Goal: Check status: Check status

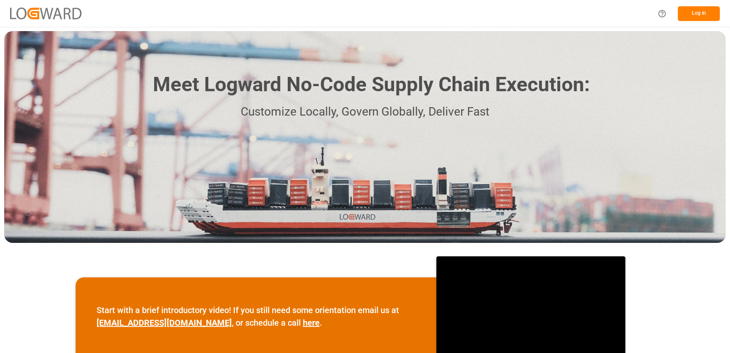
click at [695, 16] on button "Log In" at bounding box center [699, 13] width 42 height 15
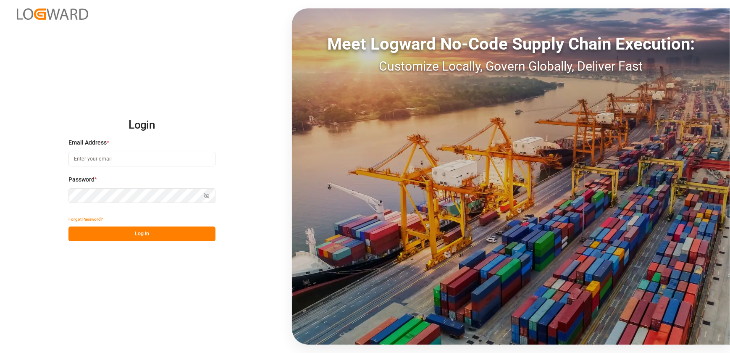
click at [145, 154] on input at bounding box center [141, 159] width 147 height 15
type input "[EMAIL_ADDRESS][DOMAIN_NAME]"
click at [239, 243] on div "Login Email Address * [EMAIL_ADDRESS][DOMAIN_NAME] Password * Show password For…" at bounding box center [365, 176] width 730 height 353
drag, startPoint x: 202, startPoint y: 235, endPoint x: 128, endPoint y: 231, distance: 74.0
click at [202, 235] on button "Log In" at bounding box center [141, 233] width 147 height 15
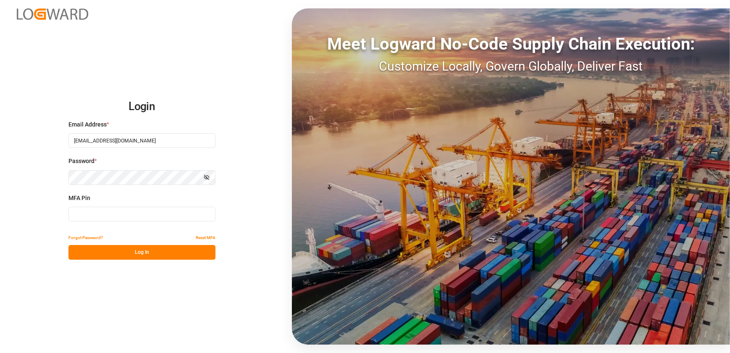
drag, startPoint x: 92, startPoint y: 214, endPoint x: 92, endPoint y: 210, distance: 4.6
click at [92, 212] on input at bounding box center [141, 214] width 147 height 15
type input "793967"
click at [109, 249] on button "Log In" at bounding box center [141, 252] width 147 height 15
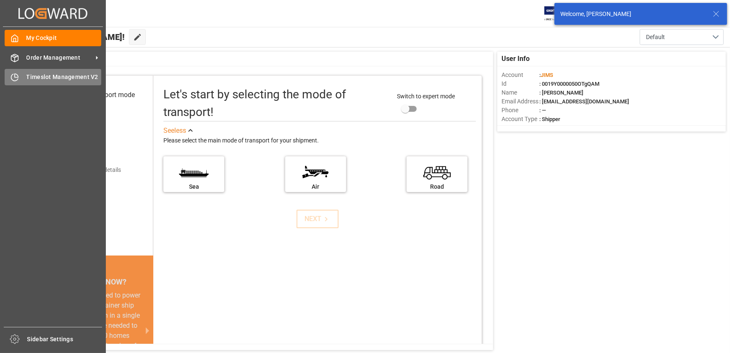
click at [22, 78] on div "Timeslot Management V2 Timeslot Management V2" at bounding box center [53, 77] width 97 height 16
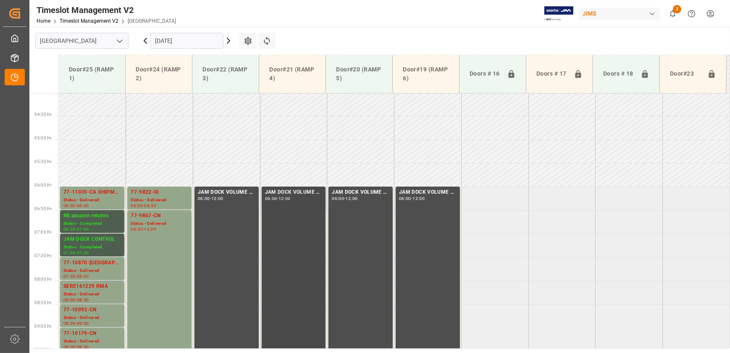
scroll to position [233, 0]
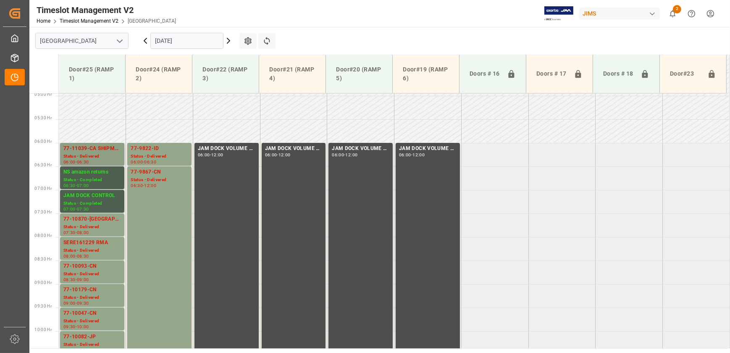
click at [90, 150] on div "77-11039-CA SHIPM#/M" at bounding box center [92, 148] width 58 height 8
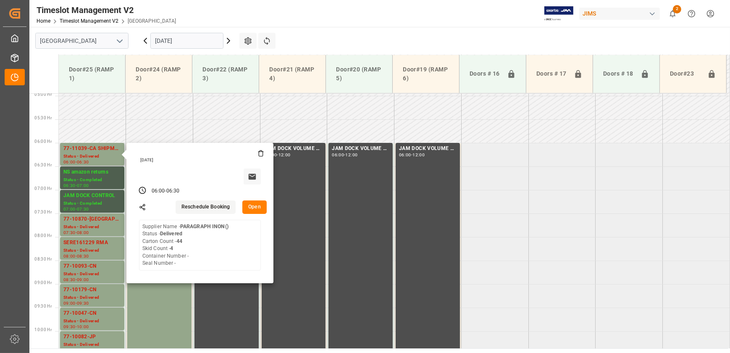
click at [249, 206] on button "Open" at bounding box center [254, 206] width 24 height 13
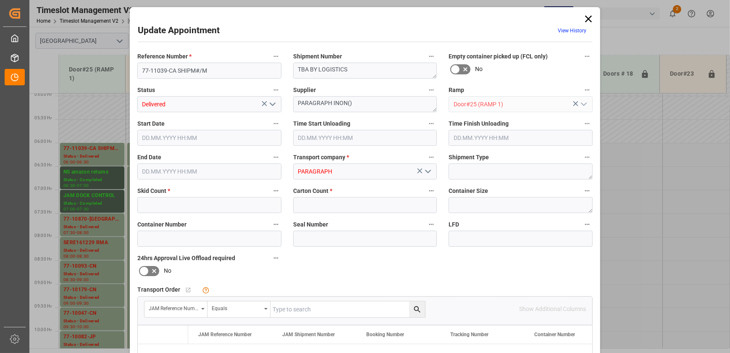
type input "4"
type input "44"
type input "[DATE] 06:00"
type input "[DATE] 06:30"
type input "[DATE] 17:26"
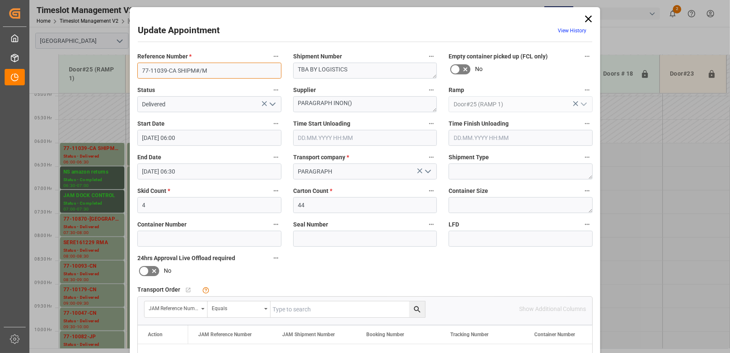
drag, startPoint x: 176, startPoint y: 69, endPoint x: 128, endPoint y: 69, distance: 47.9
click at [128, 69] on div "Update Appointment View History Reference Number * 77-11039-CA SHIPM#/M Shipmen…" at bounding box center [365, 176] width 730 height 353
click at [243, 31] on div "Update Appointment View History" at bounding box center [365, 32] width 454 height 16
click at [588, 20] on icon at bounding box center [588, 19] width 7 height 7
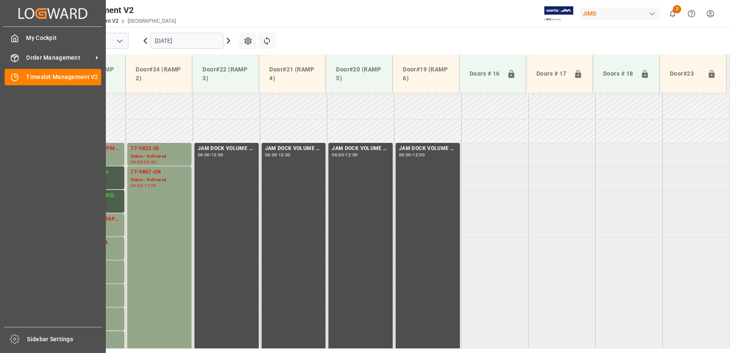
click at [37, 50] on div "Order Management Order Management" at bounding box center [53, 57] width 97 height 16
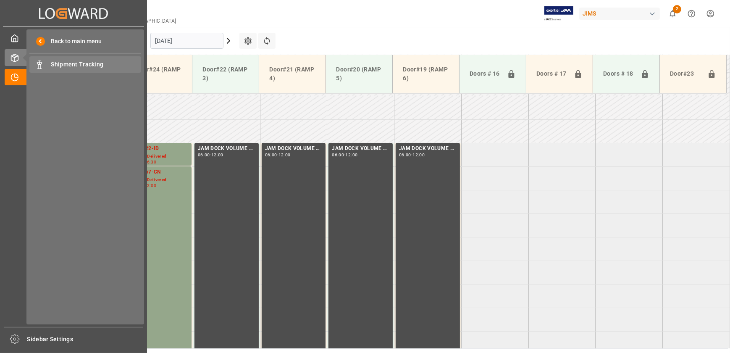
click at [58, 63] on span "Shipment Tracking" at bounding box center [96, 64] width 90 height 9
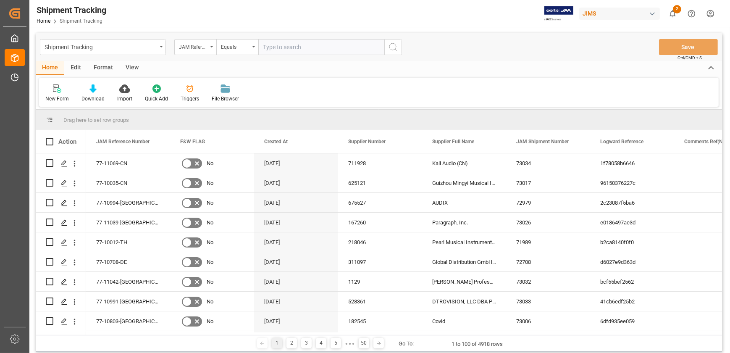
click at [326, 44] on input "text" at bounding box center [321, 47] width 126 height 16
paste input "77-10955-[GEOGRAPHIC_DATA]"
drag, startPoint x: 350, startPoint y: 49, endPoint x: 352, endPoint y: 41, distance: 8.2
click at [352, 40] on input "77-10955-[GEOGRAPHIC_DATA]" at bounding box center [321, 47] width 126 height 16
type input "77-10955-[GEOGRAPHIC_DATA]"
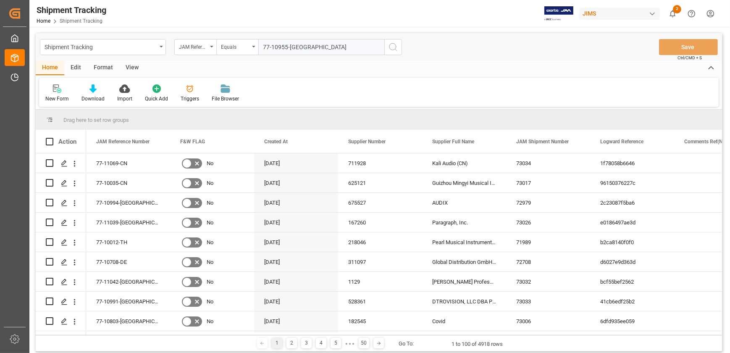
click at [395, 48] on circle "search button" at bounding box center [392, 46] width 7 height 7
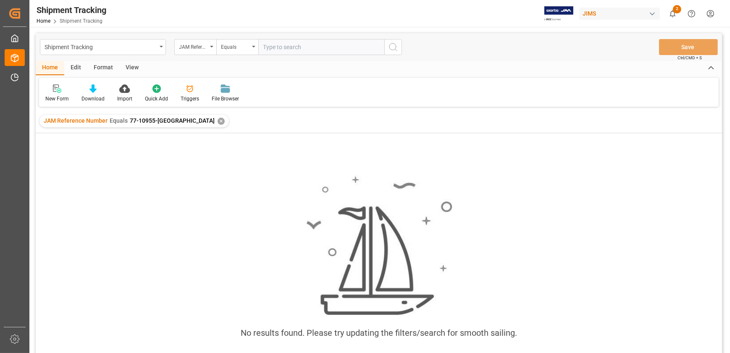
click at [167, 118] on div "JAM Reference Number Equals 77-10955-GB ✕" at bounding box center [133, 121] width 189 height 13
